Goal: Obtain resource: Obtain resource

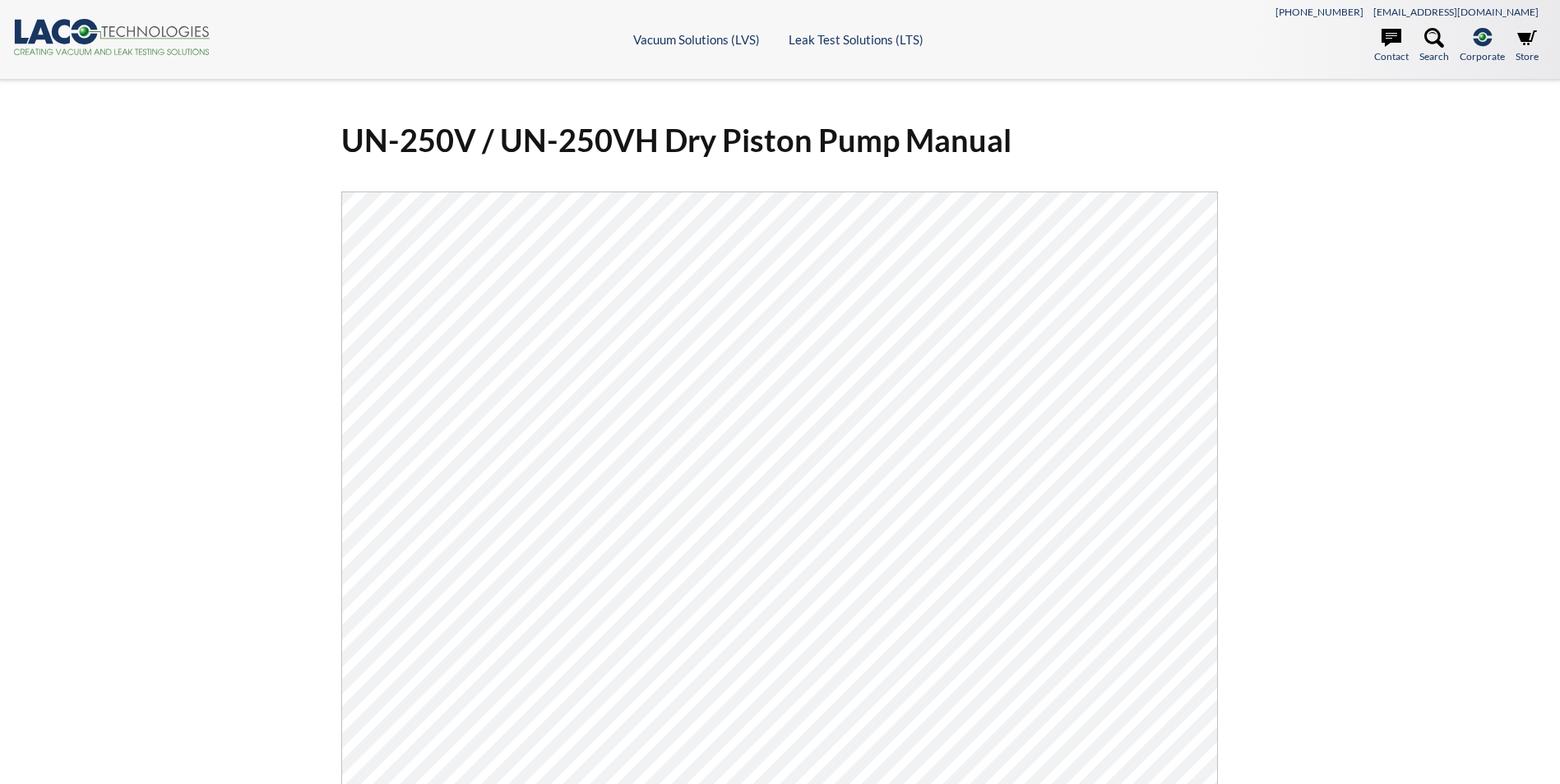
select select "Language Translate Widget"
